Goal: Task Accomplishment & Management: Manage account settings

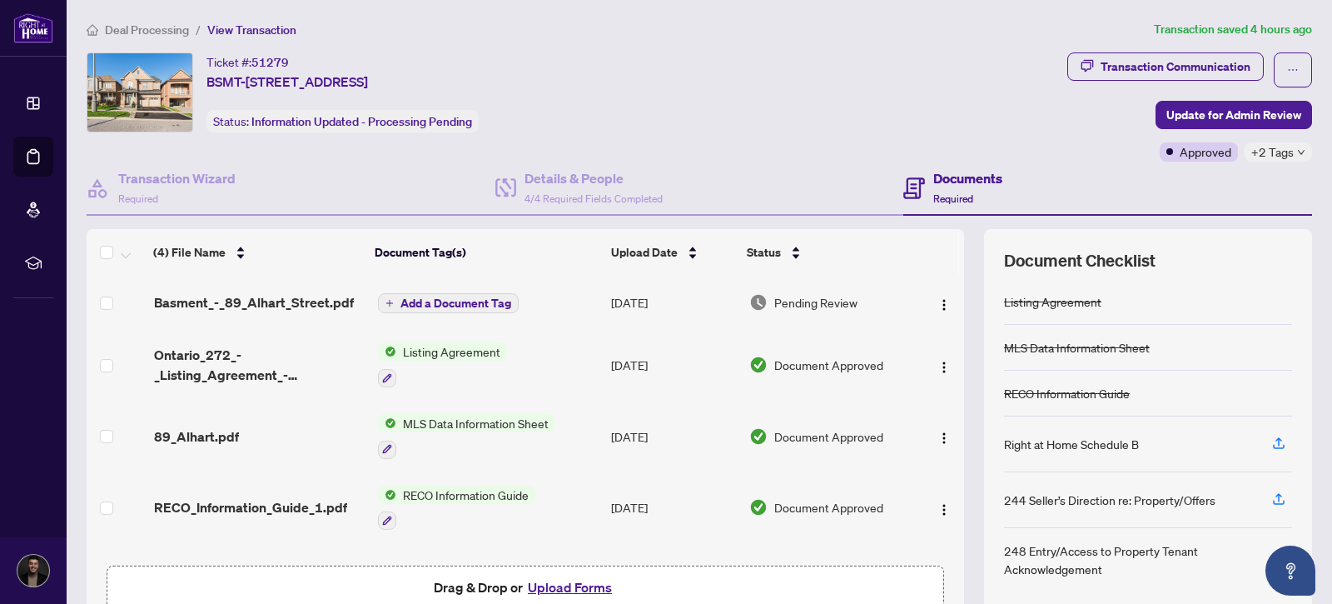
scroll to position [5, 0]
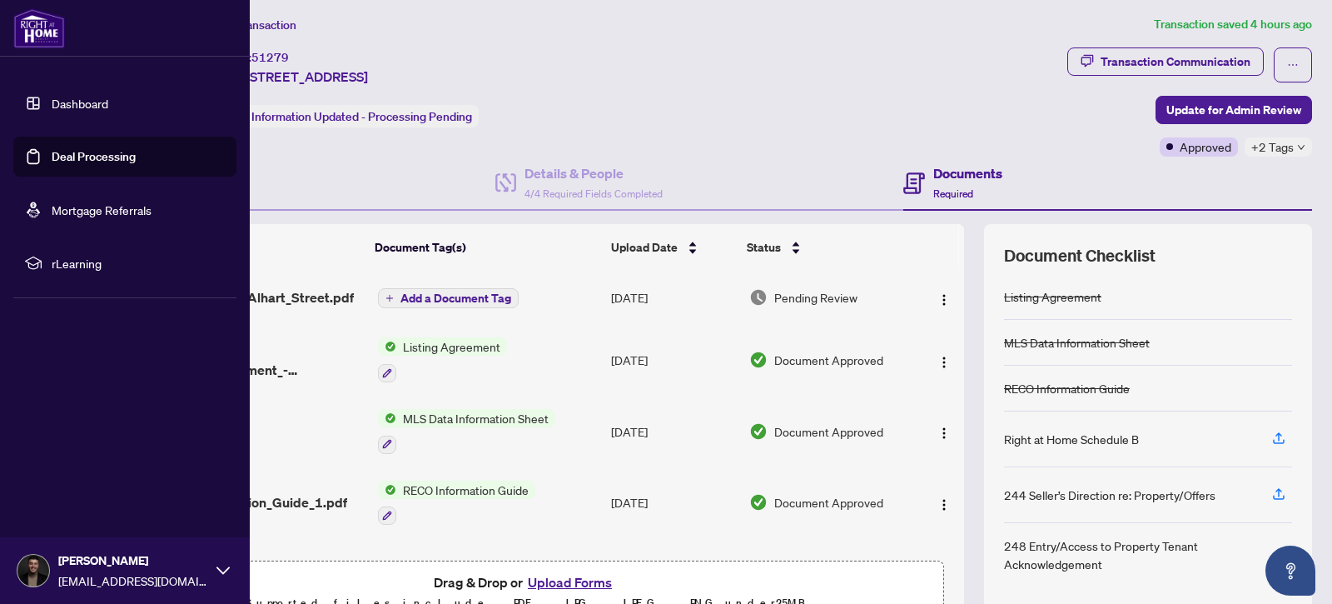
click at [52, 103] on link "Dashboard" at bounding box center [80, 103] width 57 height 15
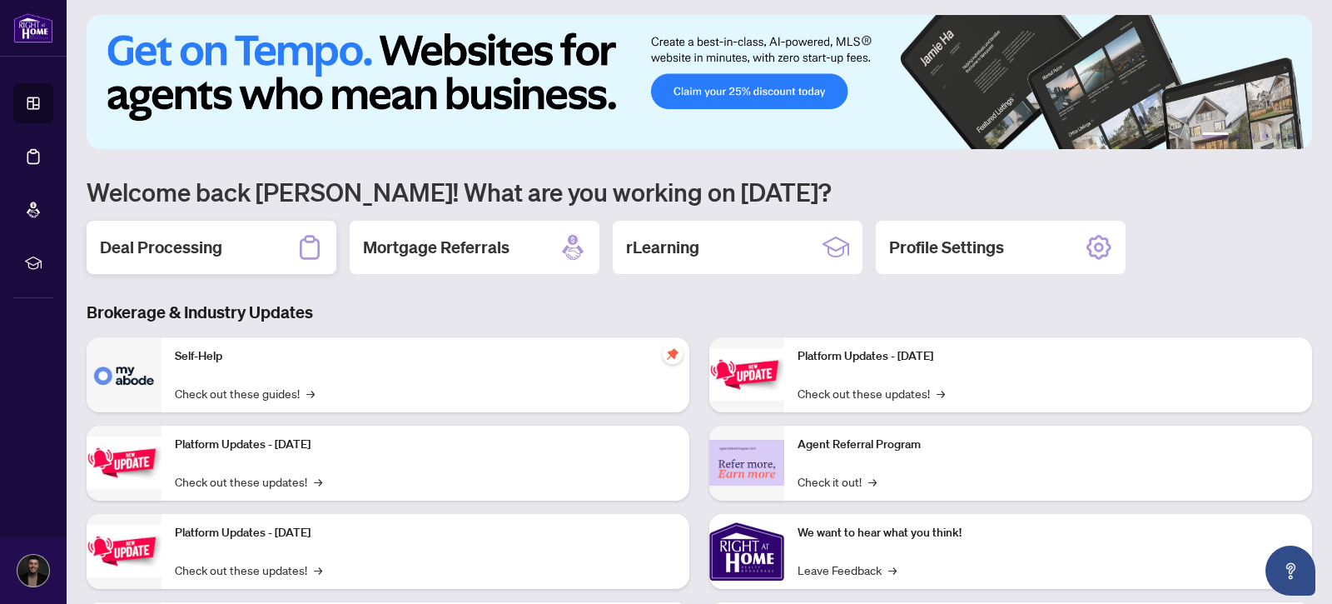
click at [245, 251] on div "Deal Processing" at bounding box center [212, 247] width 250 height 53
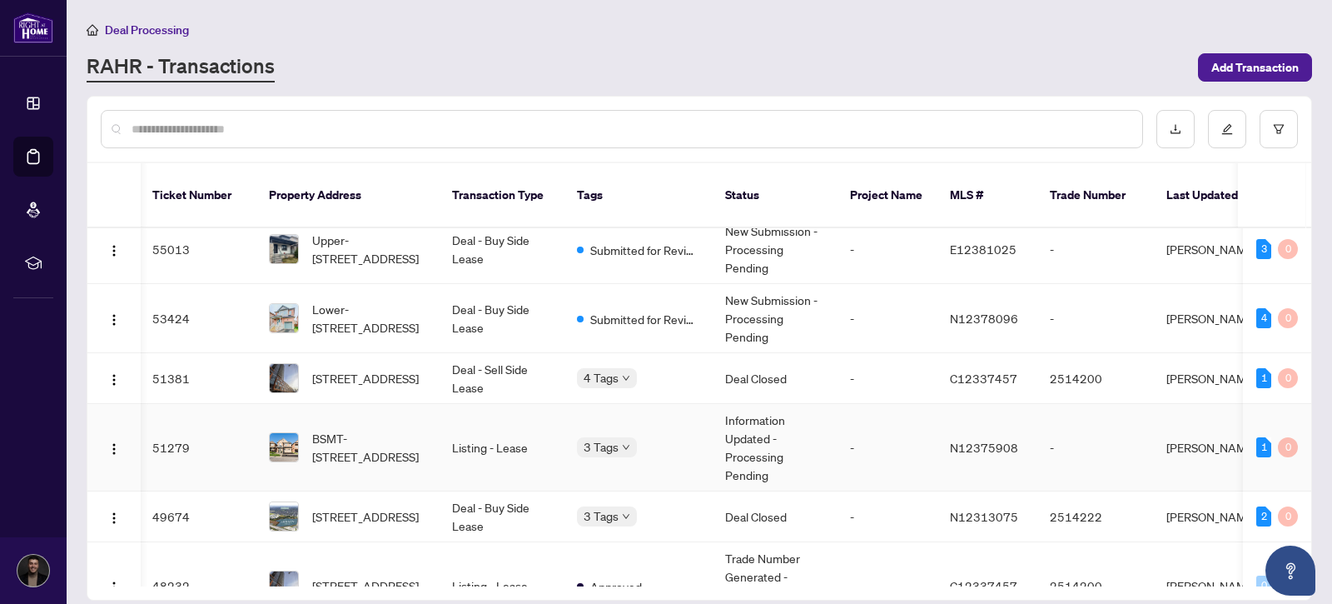
scroll to position [11, 2]
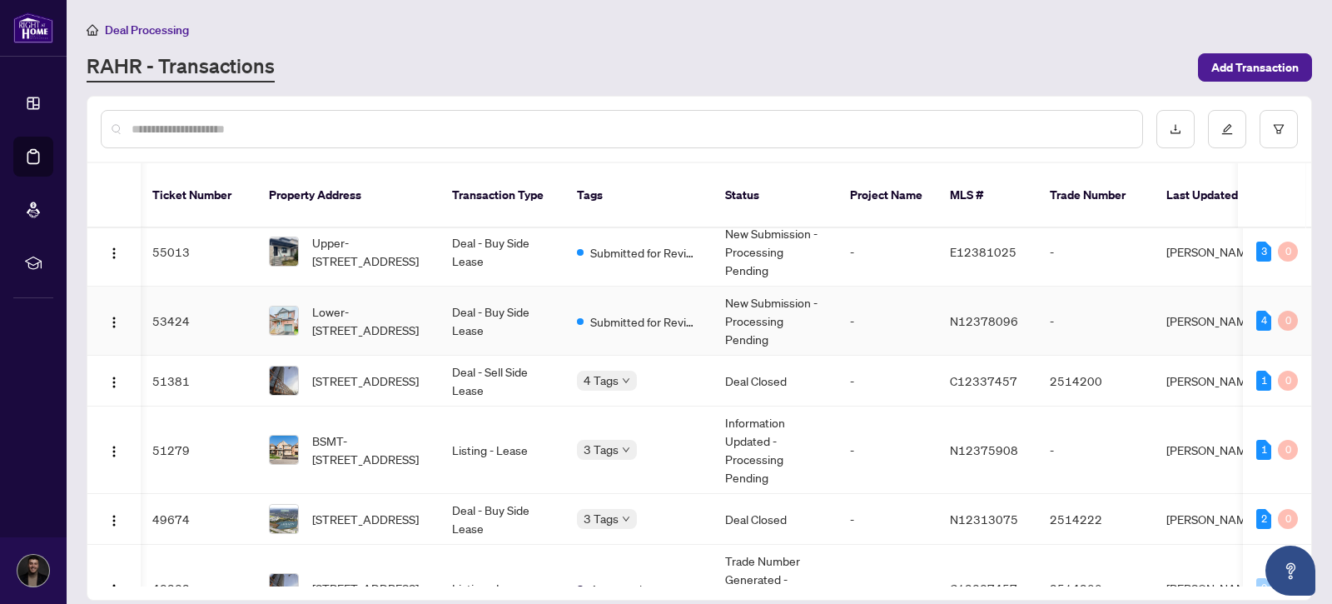
click at [613, 328] on span "Submitted for Review" at bounding box center [644, 321] width 108 height 18
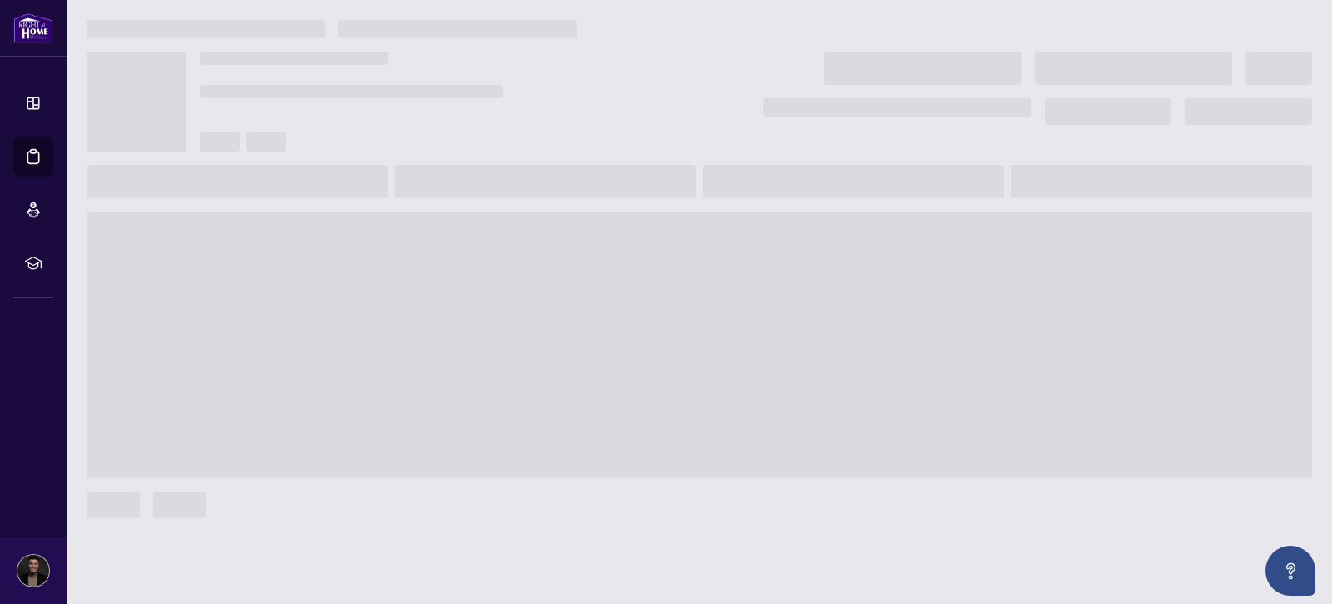
click at [614, 270] on span at bounding box center [699, 344] width 1225 height 266
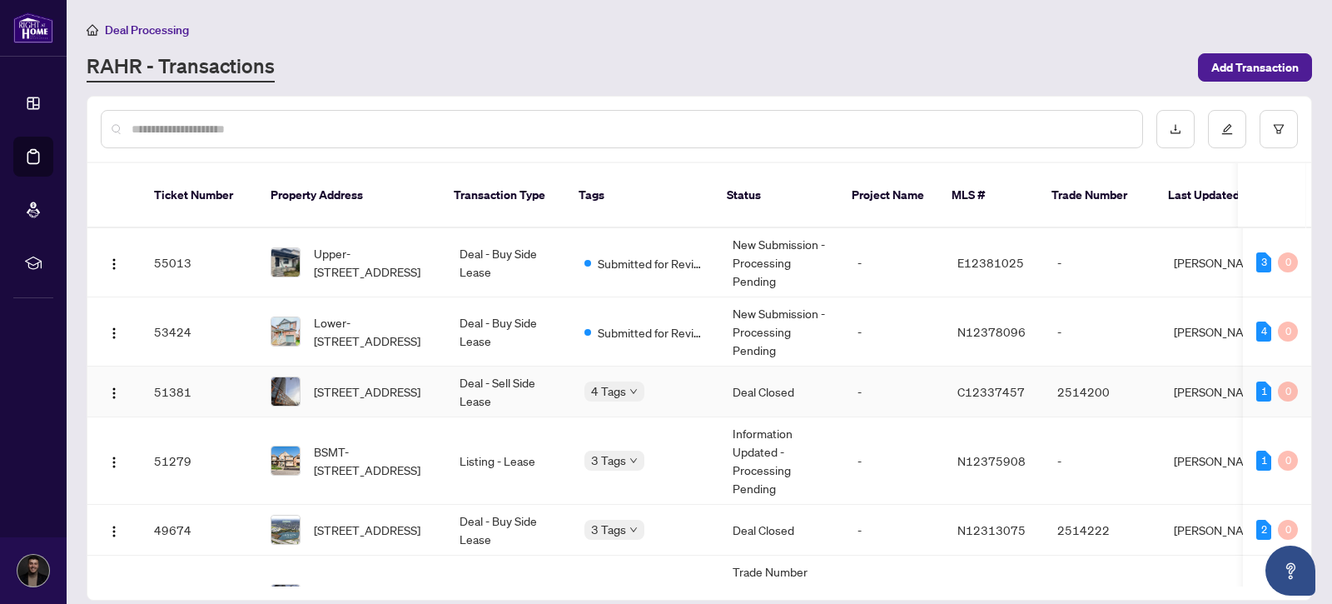
click at [588, 410] on td "4 Tags" at bounding box center [645, 391] width 148 height 51
